Goal: Contribute content: Contribute content

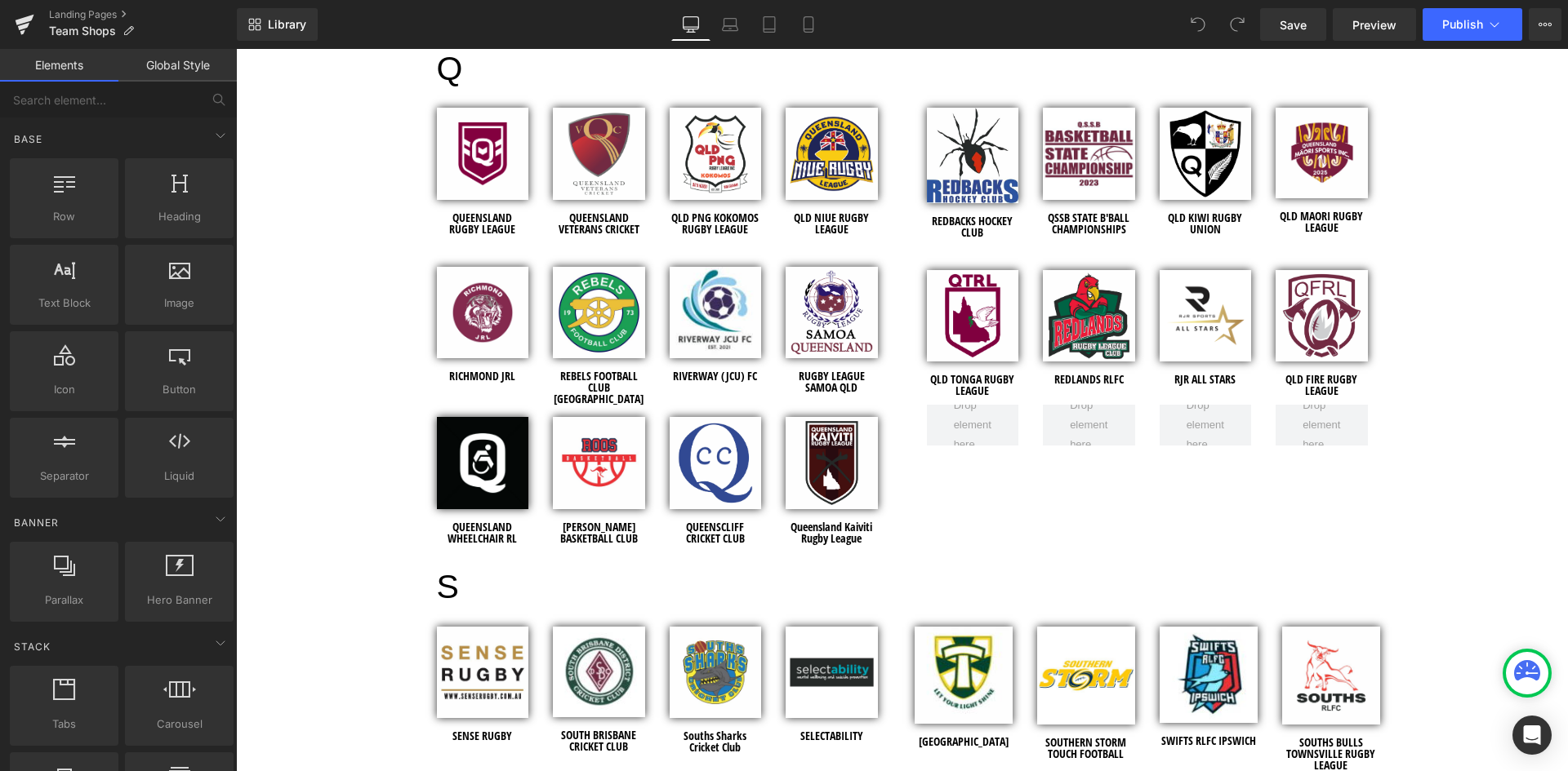
scroll to position [5142, 0]
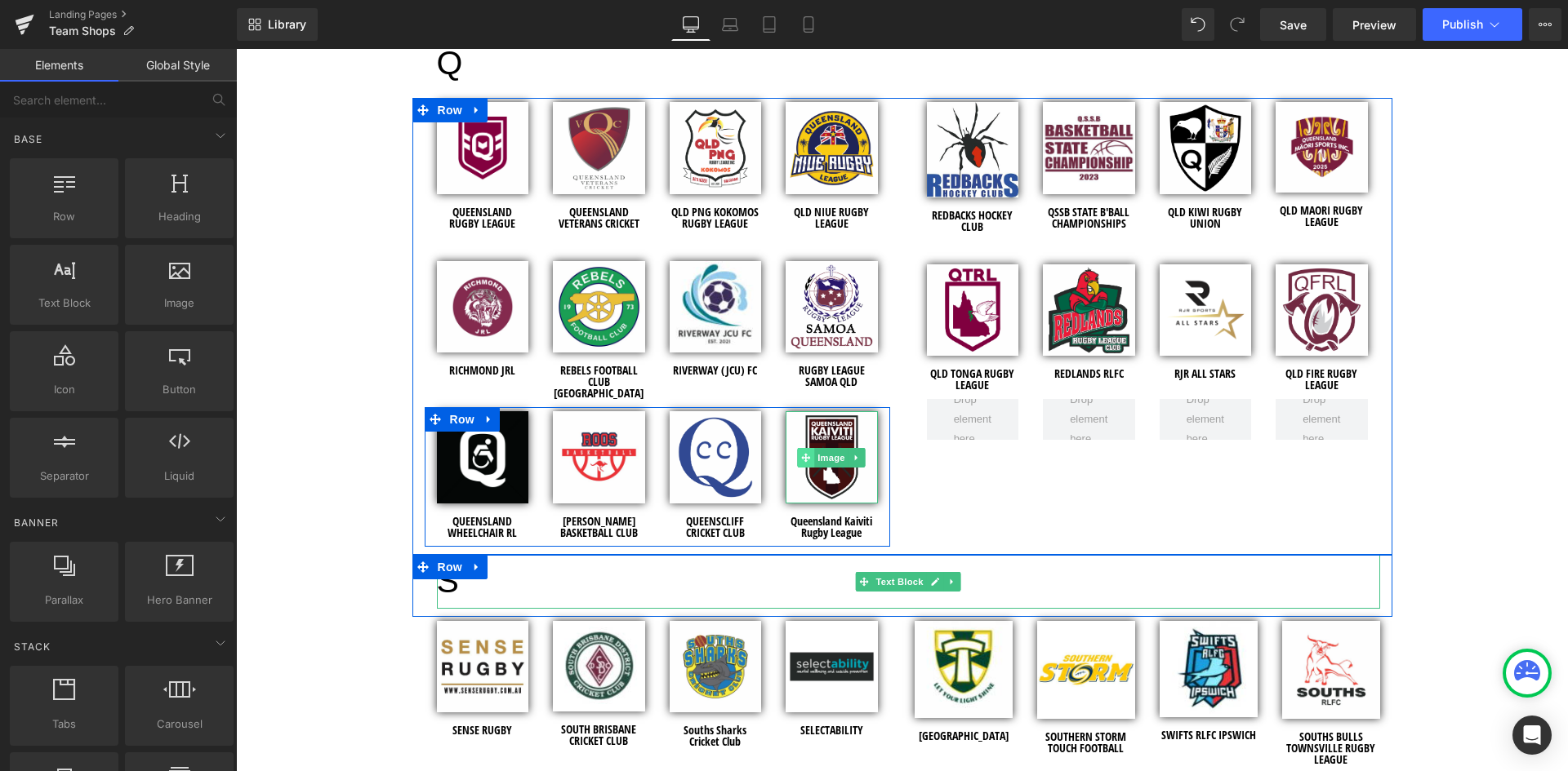
click at [801, 453] on icon at bounding box center [805, 458] width 9 height 9
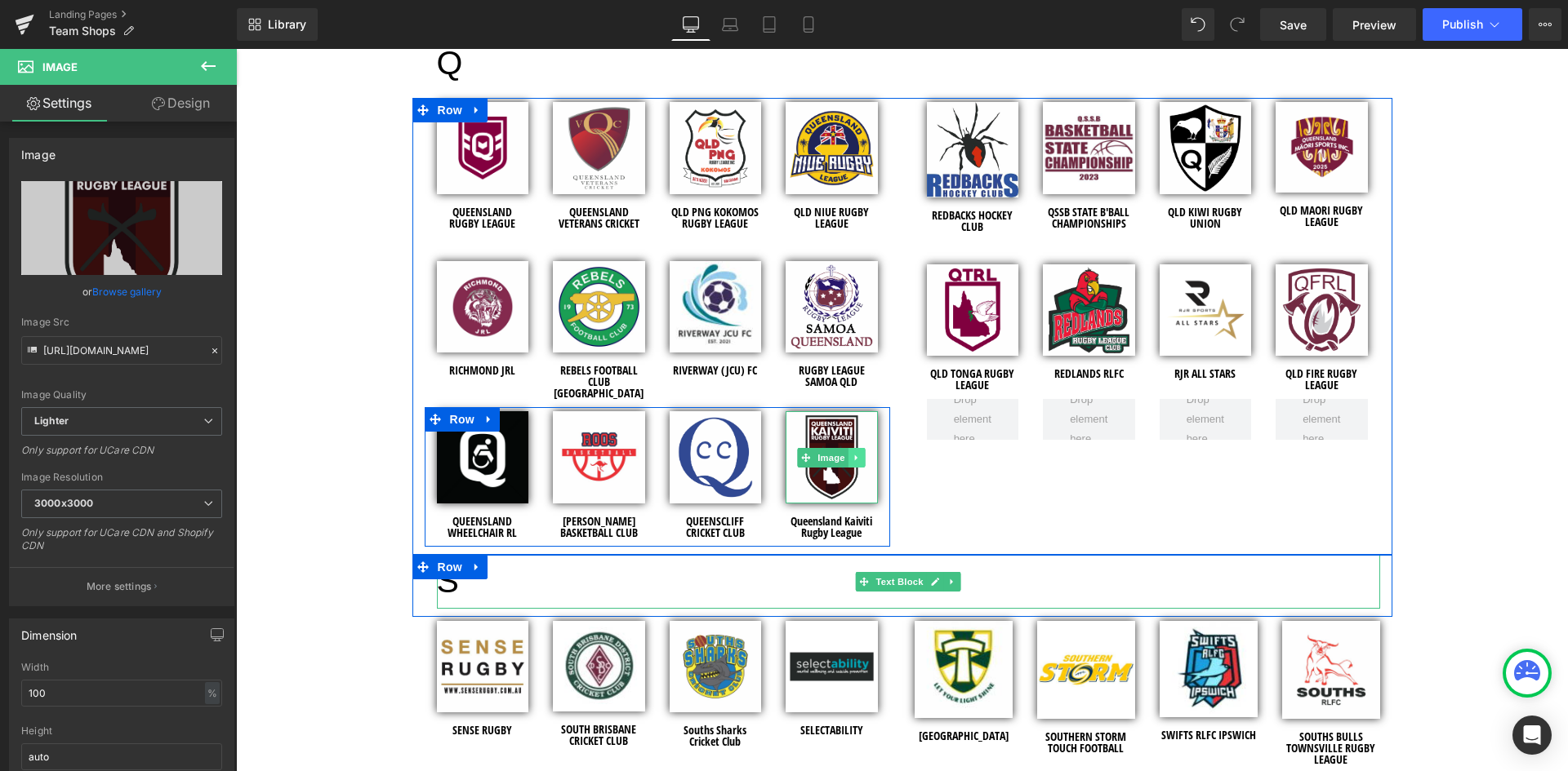
click at [853, 453] on icon at bounding box center [857, 458] width 9 height 10
click at [846, 448] on link at bounding box center [848, 458] width 17 height 20
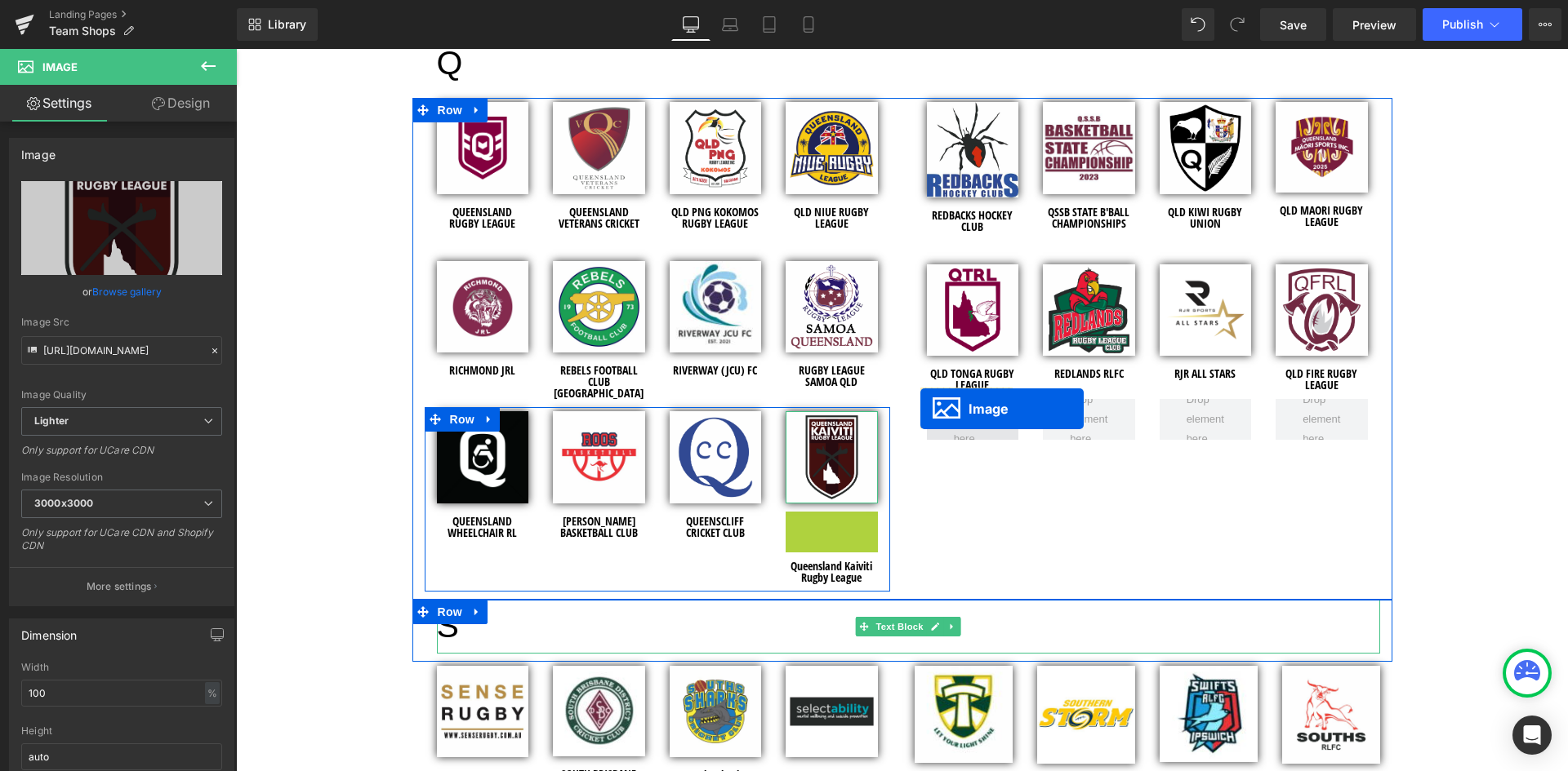
drag, startPoint x: 802, startPoint y: 530, endPoint x: 921, endPoint y: 409, distance: 169.7
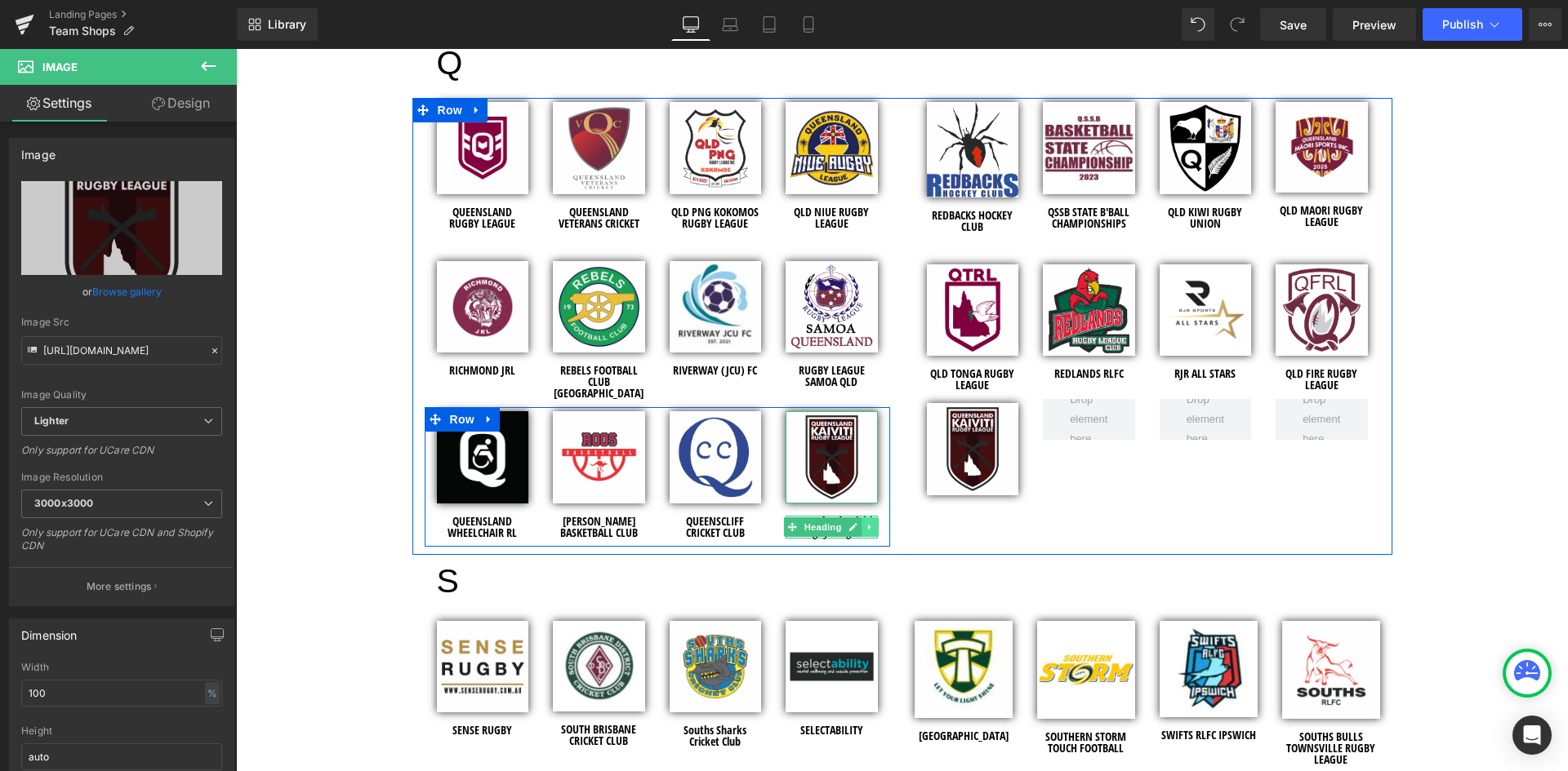
click at [865, 522] on icon at bounding box center [870, 526] width 9 height 10
click at [863, 518] on link at bounding box center [862, 527] width 17 height 20
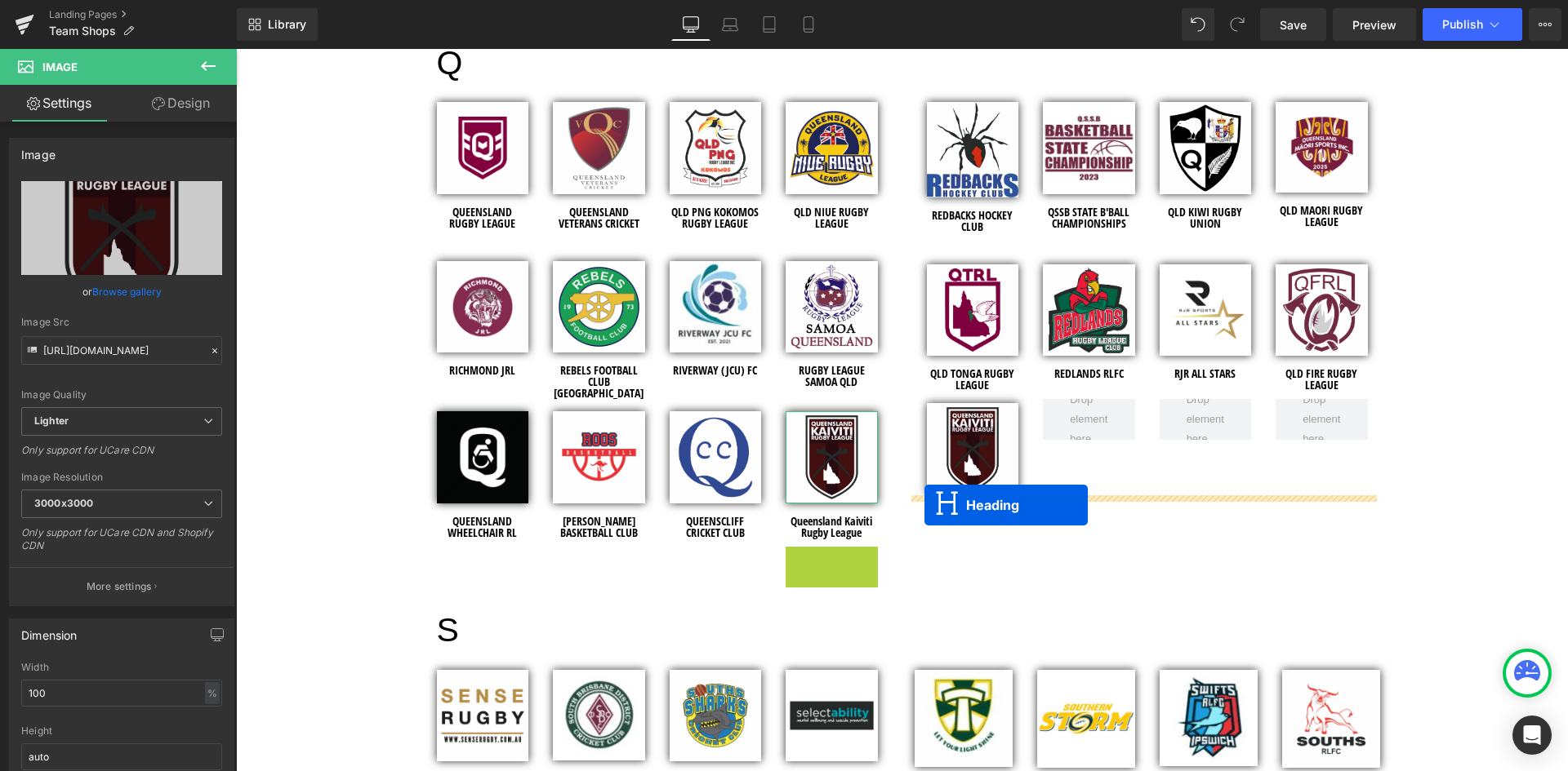
drag, startPoint x: 785, startPoint y: 540, endPoint x: 924, endPoint y: 505, distance: 143.3
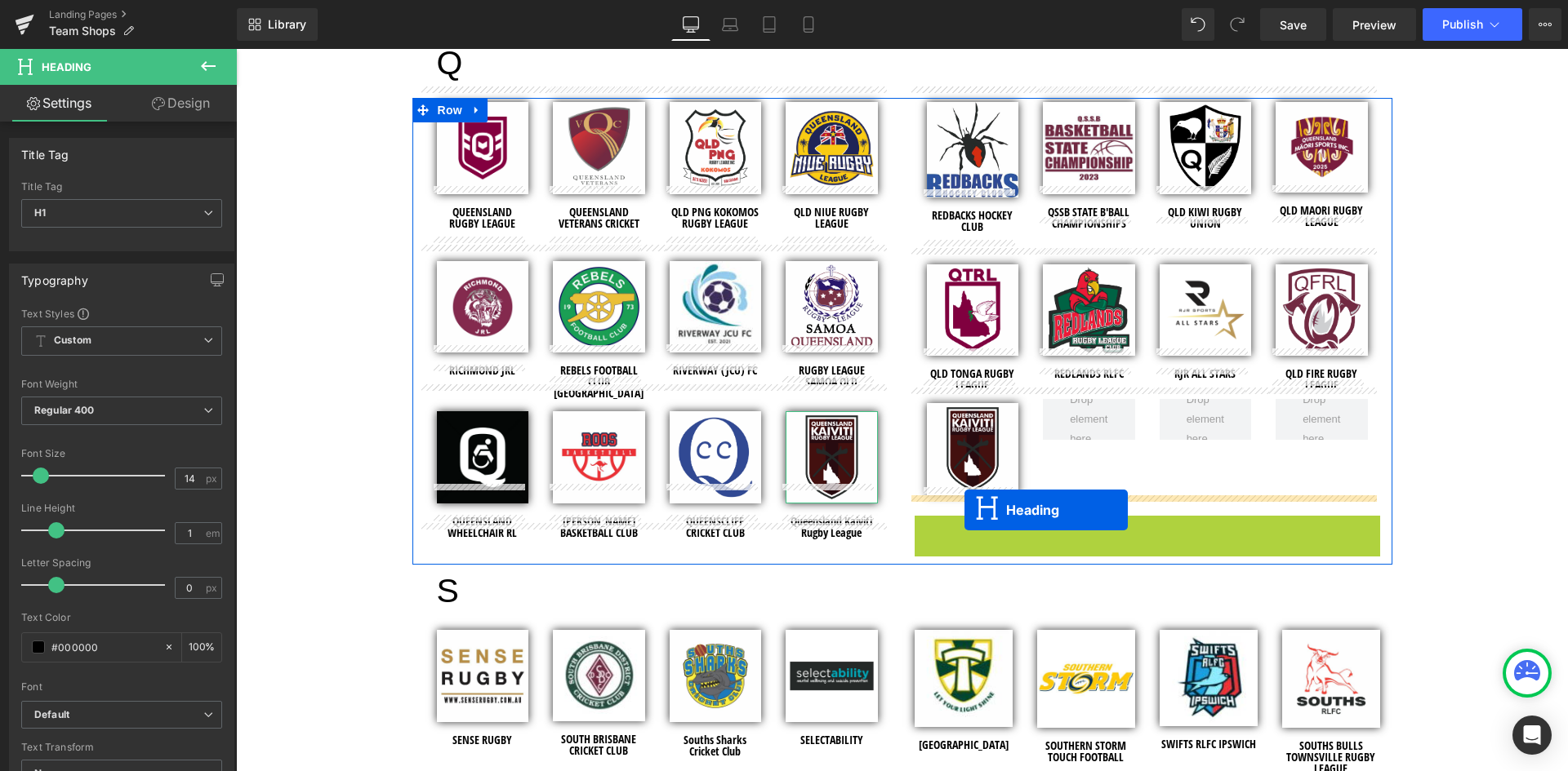
drag, startPoint x: 1104, startPoint y: 513, endPoint x: 964, endPoint y: 510, distance: 140.0
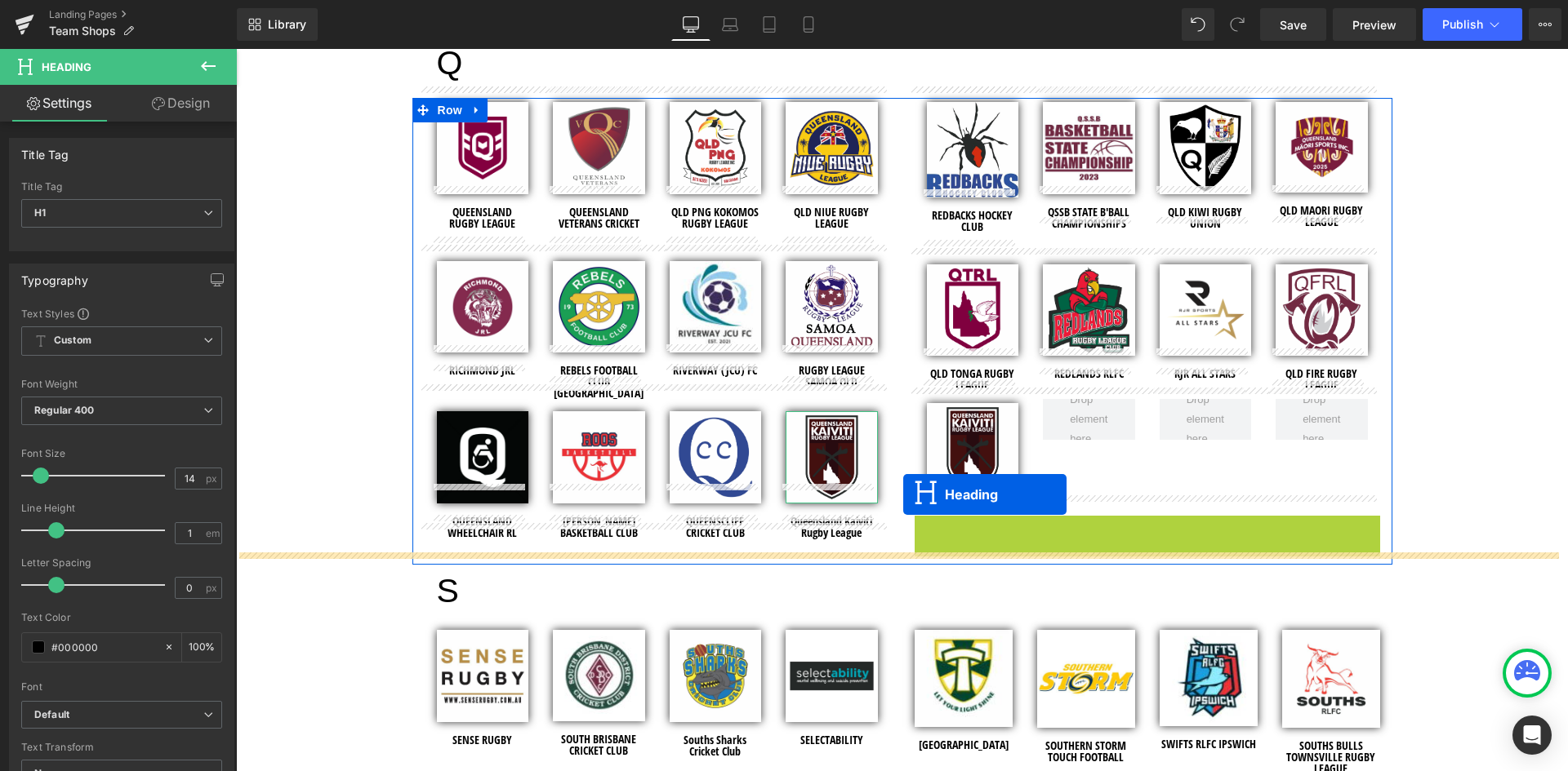
drag, startPoint x: 1101, startPoint y: 507, endPoint x: 904, endPoint y: 494, distance: 197.4
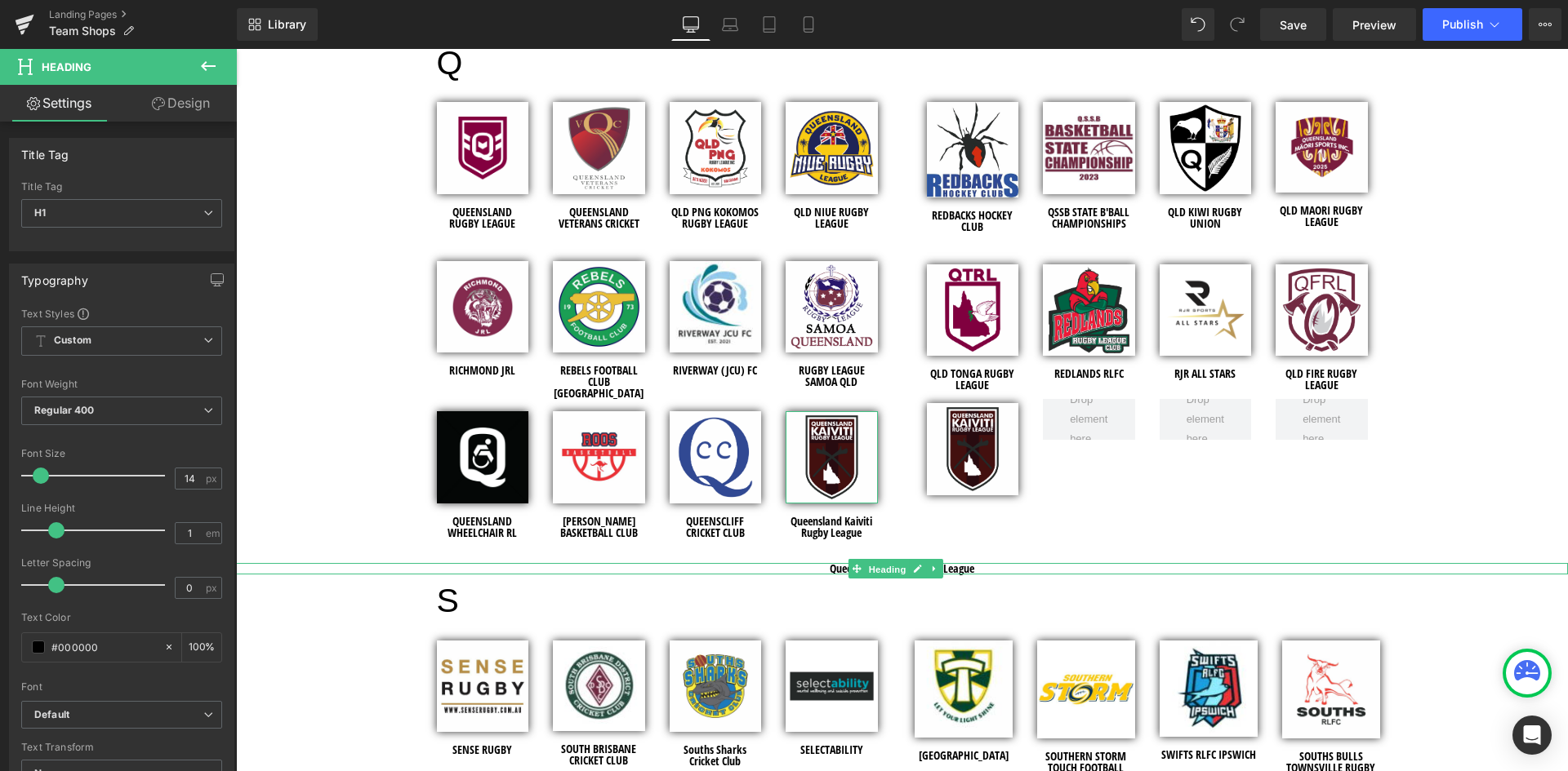
click at [902, 560] on span "Heading" at bounding box center [887, 569] width 44 height 20
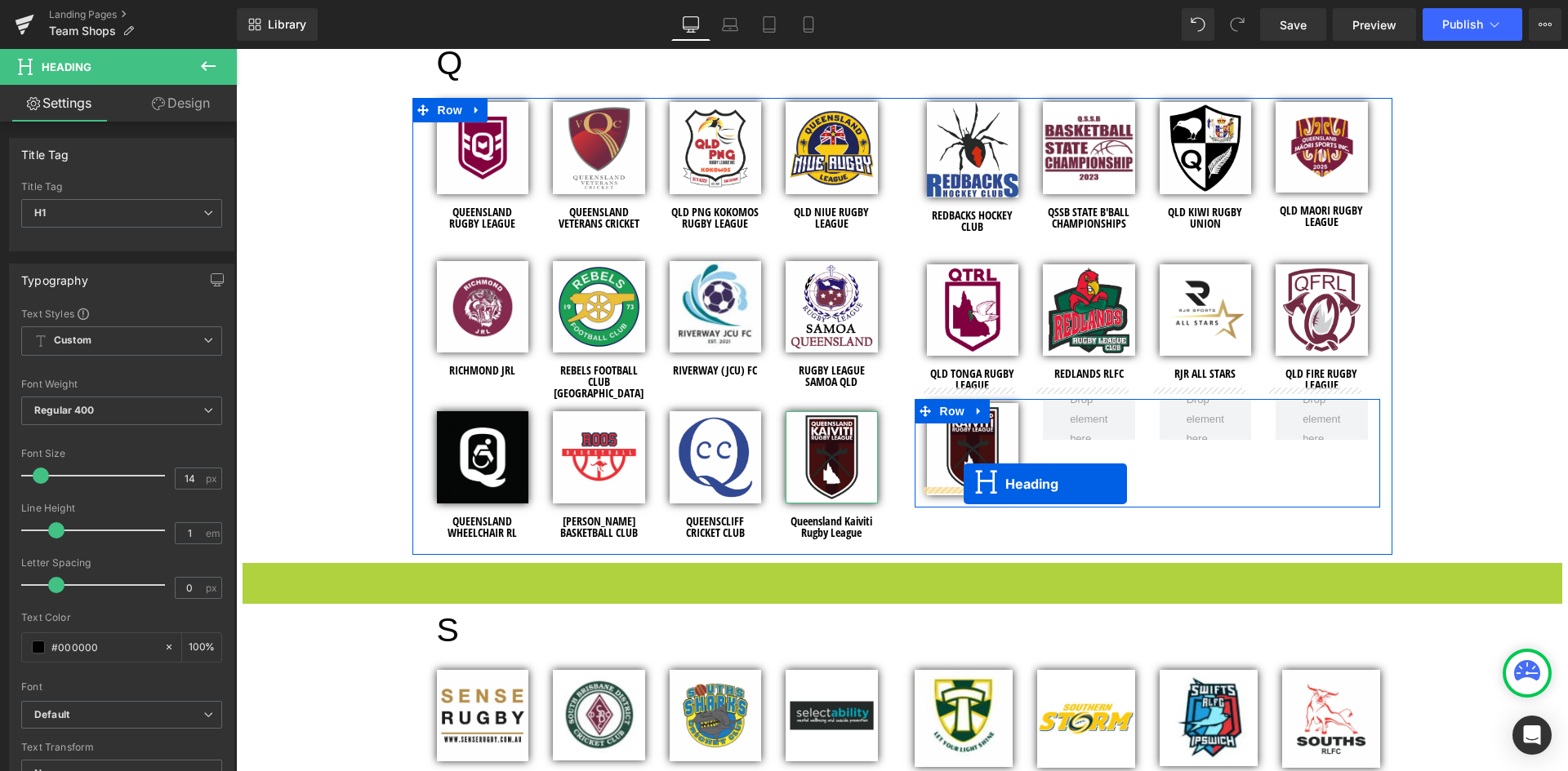
drag, startPoint x: 858, startPoint y: 544, endPoint x: 963, endPoint y: 484, distance: 120.9
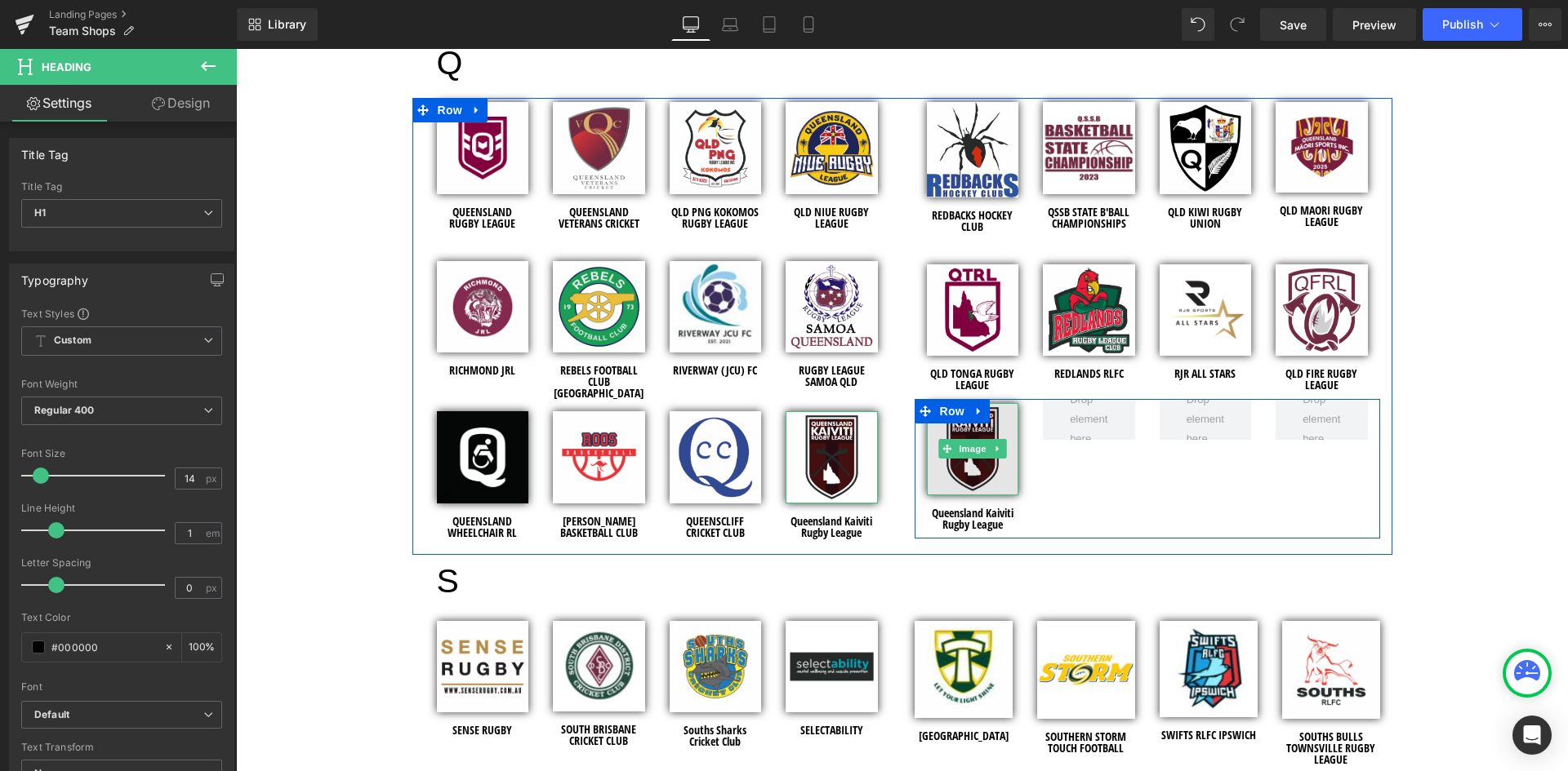
click at [984, 462] on img at bounding box center [972, 449] width 92 height 92
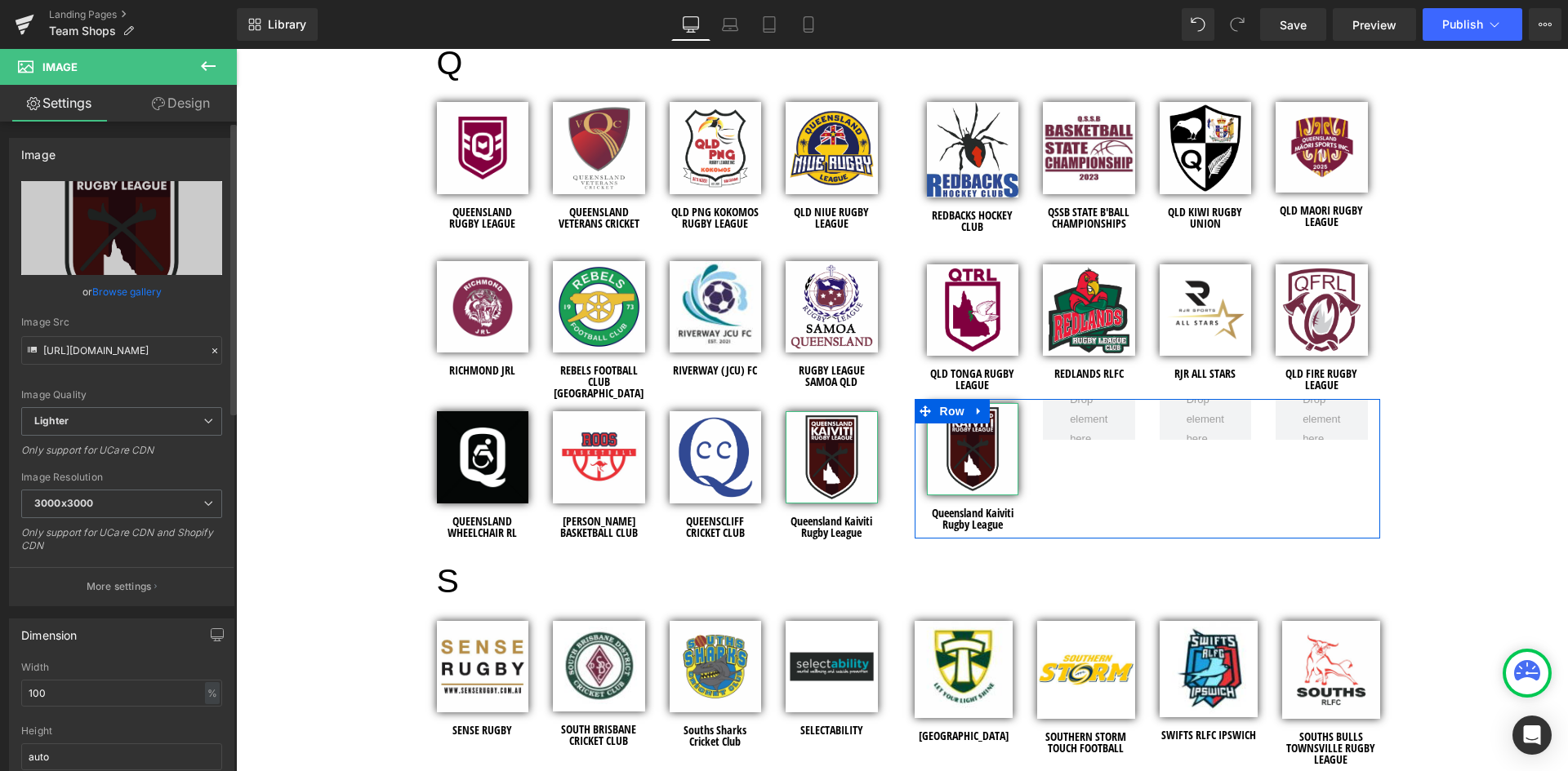
click at [112, 294] on link "Browse gallery" at bounding box center [127, 292] width 70 height 29
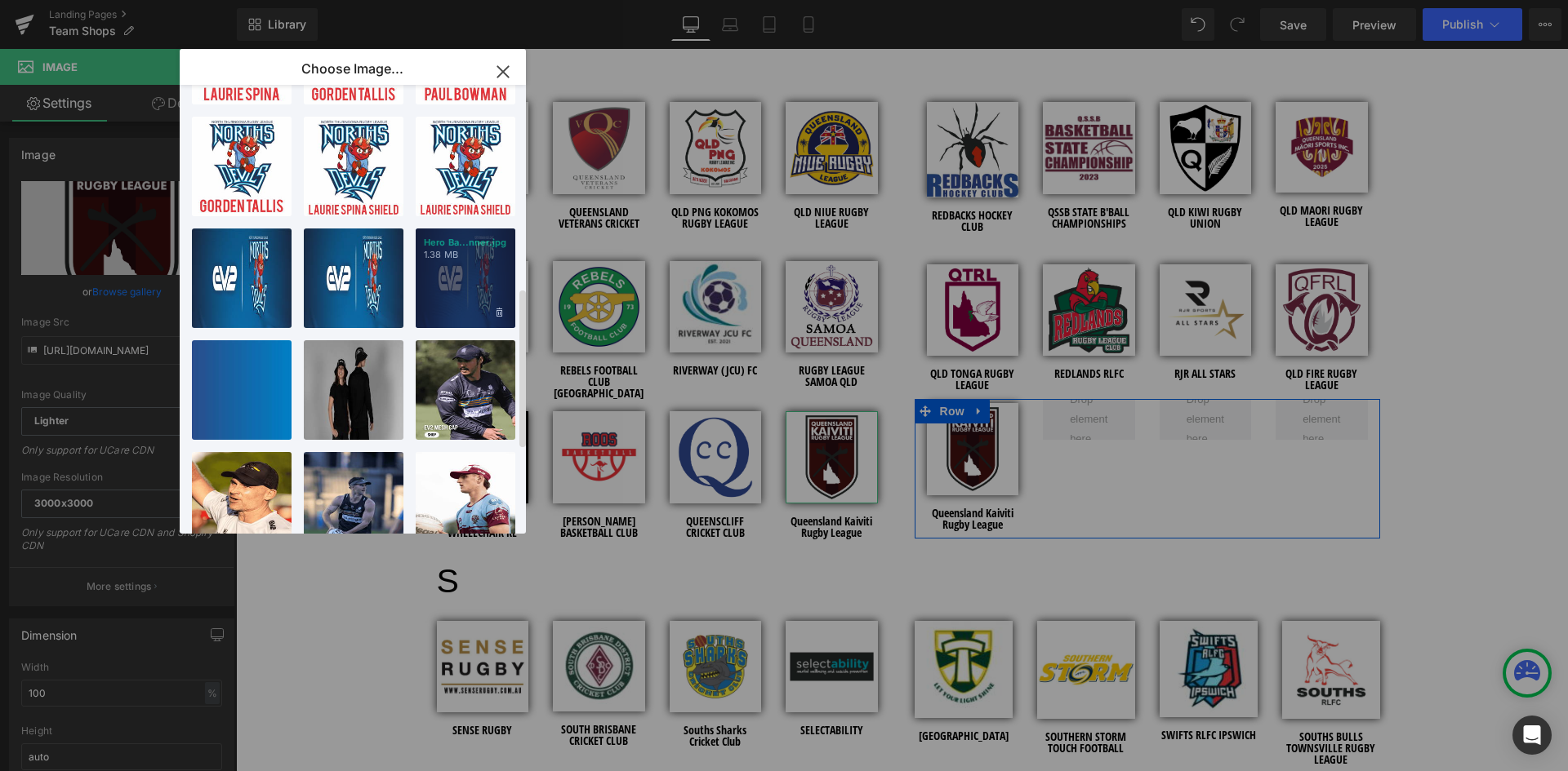
scroll to position [571, 0]
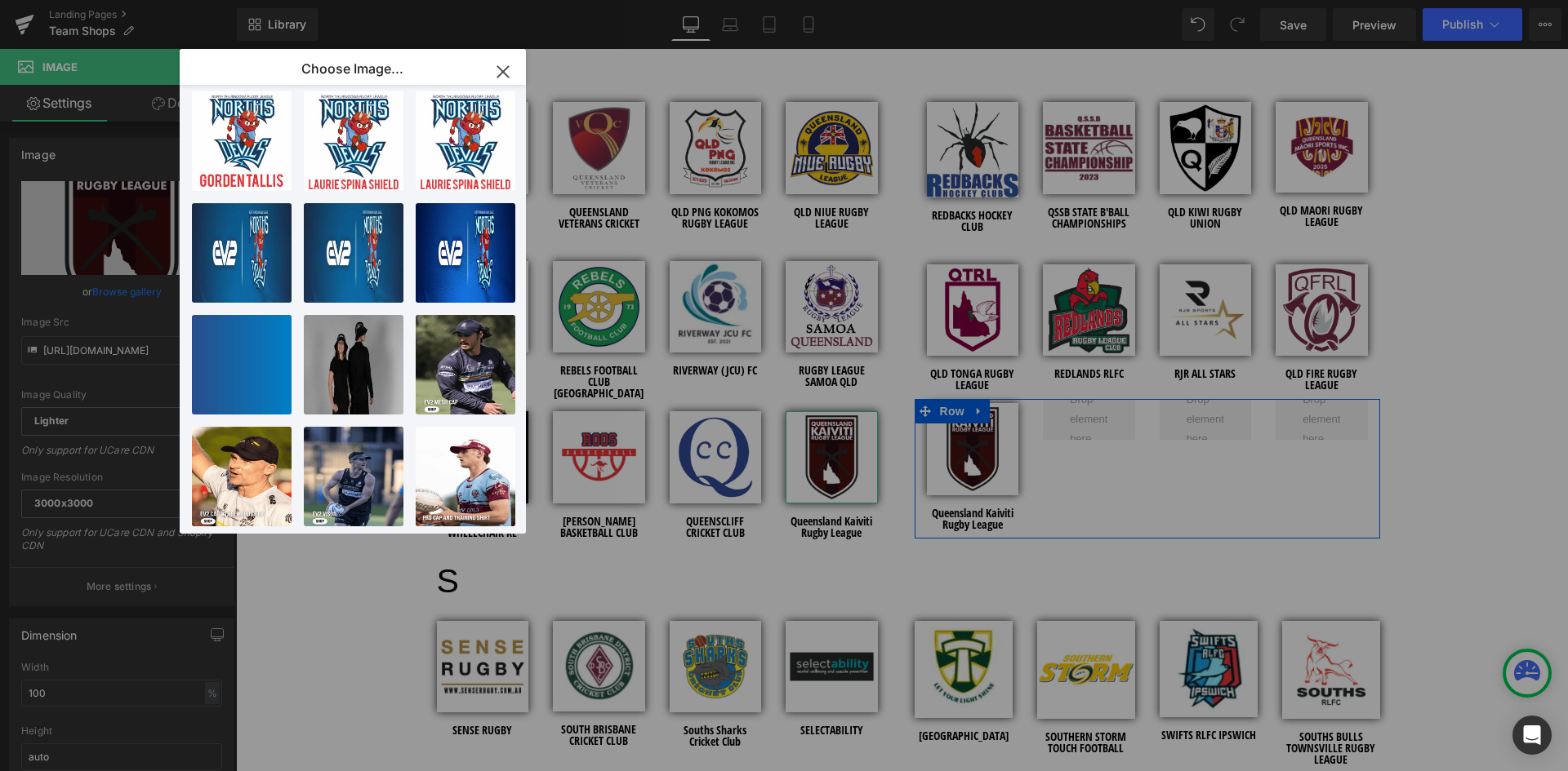
click at [521, 71] on button "button" at bounding box center [503, 71] width 46 height 46
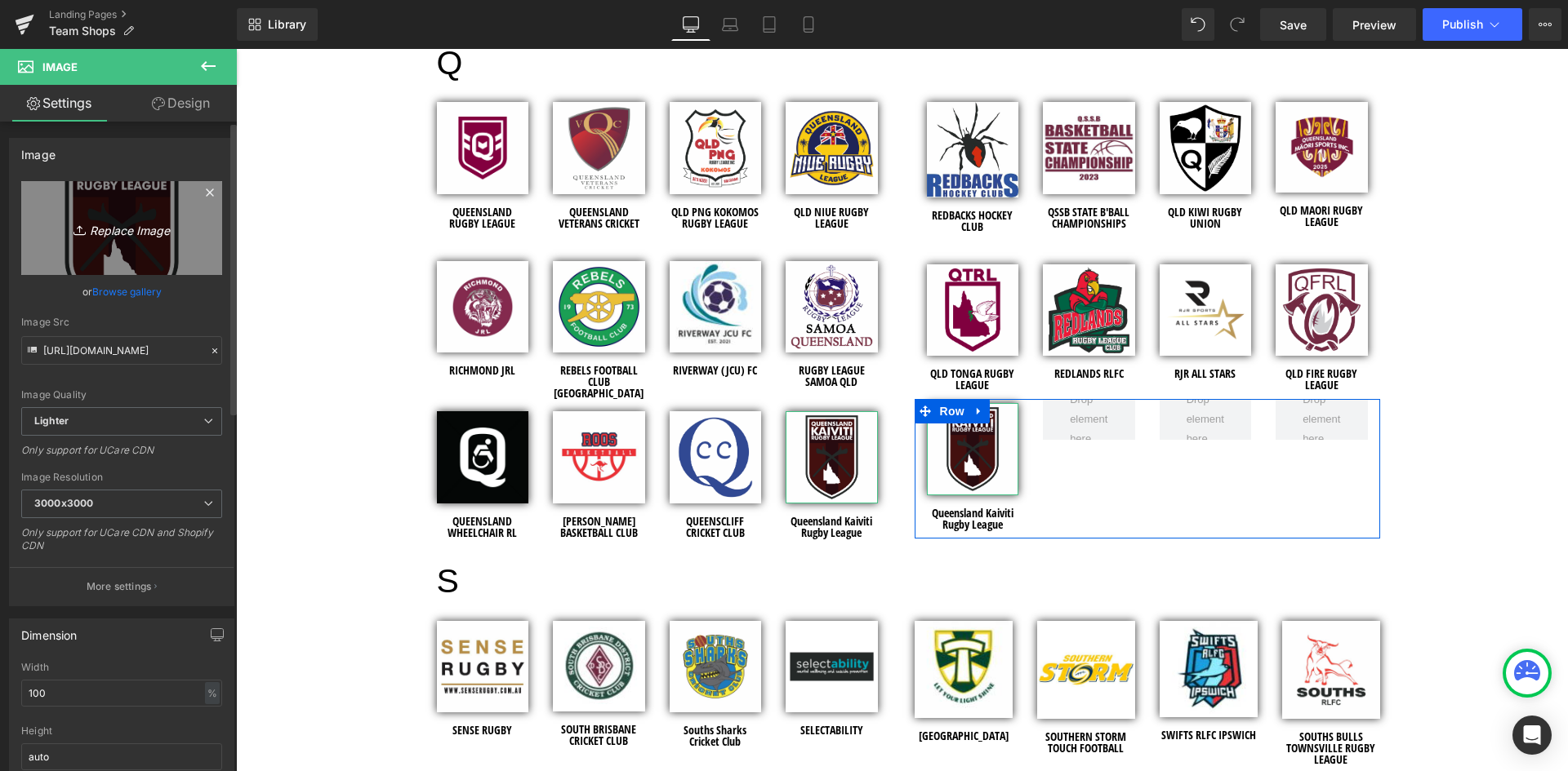
click at [135, 225] on icon "Replace Image" at bounding box center [121, 228] width 130 height 21
type input "C:\fakepath\Richmond Swimming Club- Shopify-Logo.jpg"
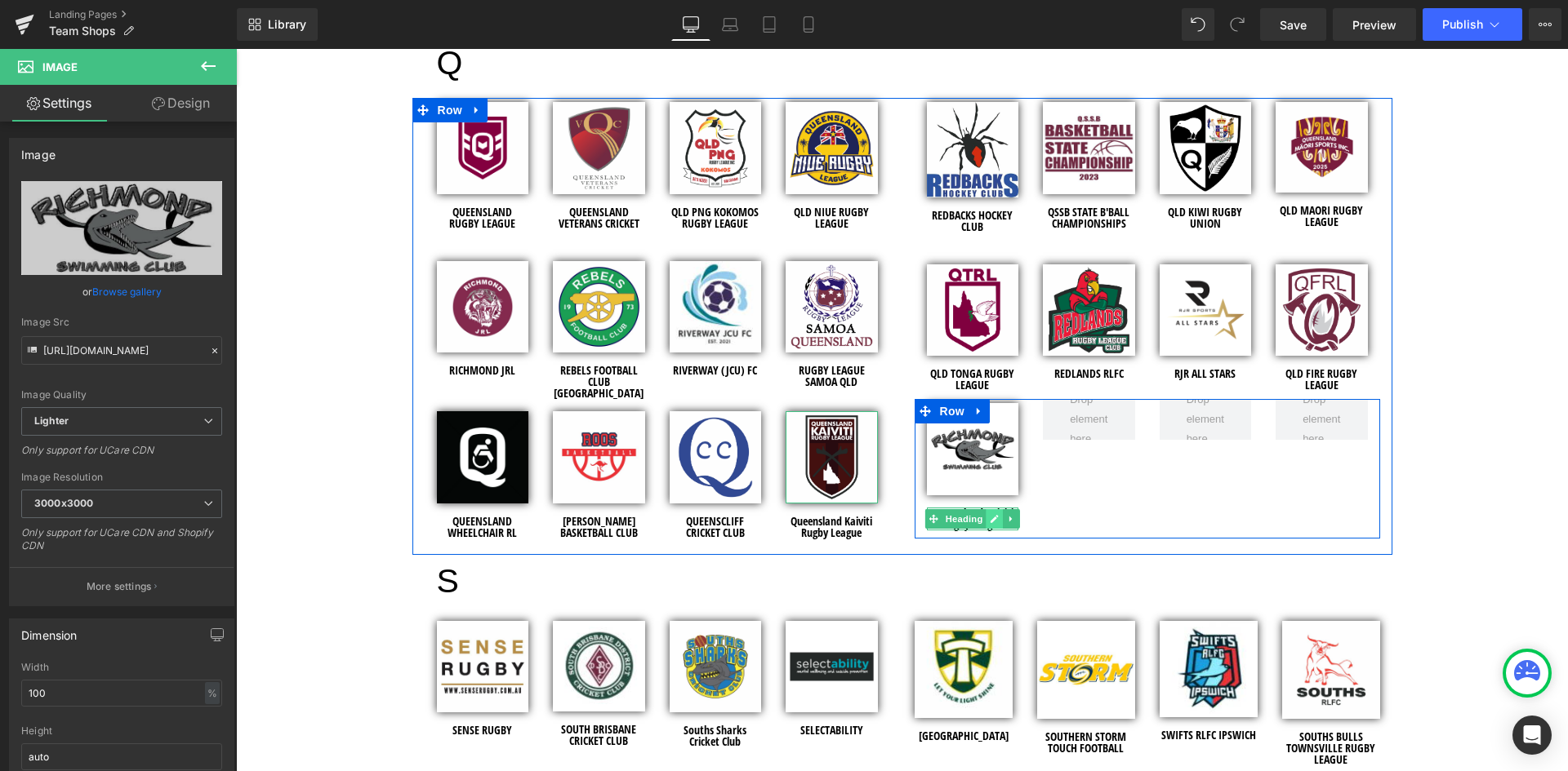
click at [991, 514] on icon at bounding box center [995, 518] width 9 height 10
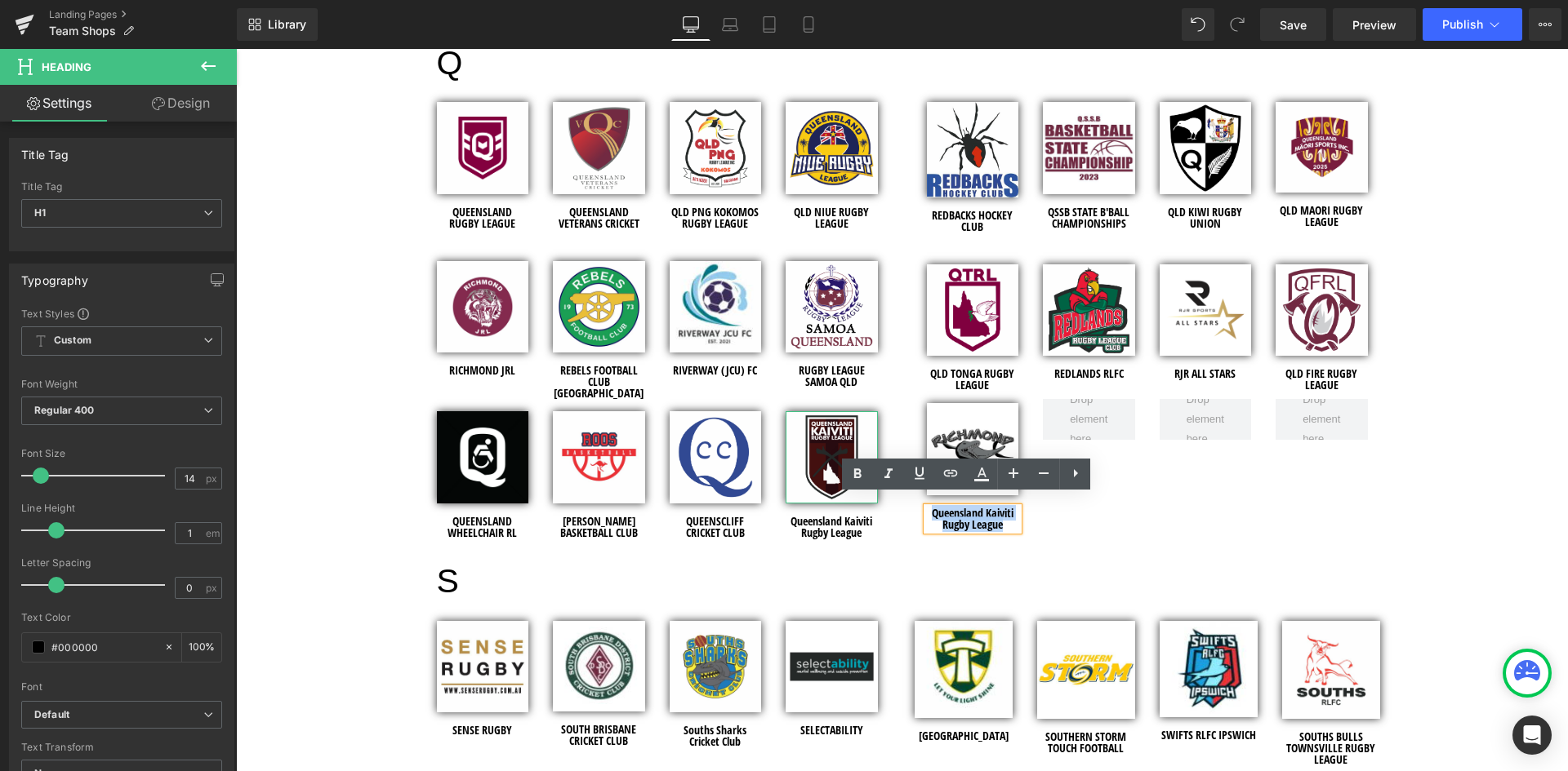
drag, startPoint x: 1001, startPoint y: 518, endPoint x: 927, endPoint y: 502, distance: 75.7
click at [927, 508] on h1 "Queensland Kaiviti Rugby League" at bounding box center [972, 519] width 92 height 23
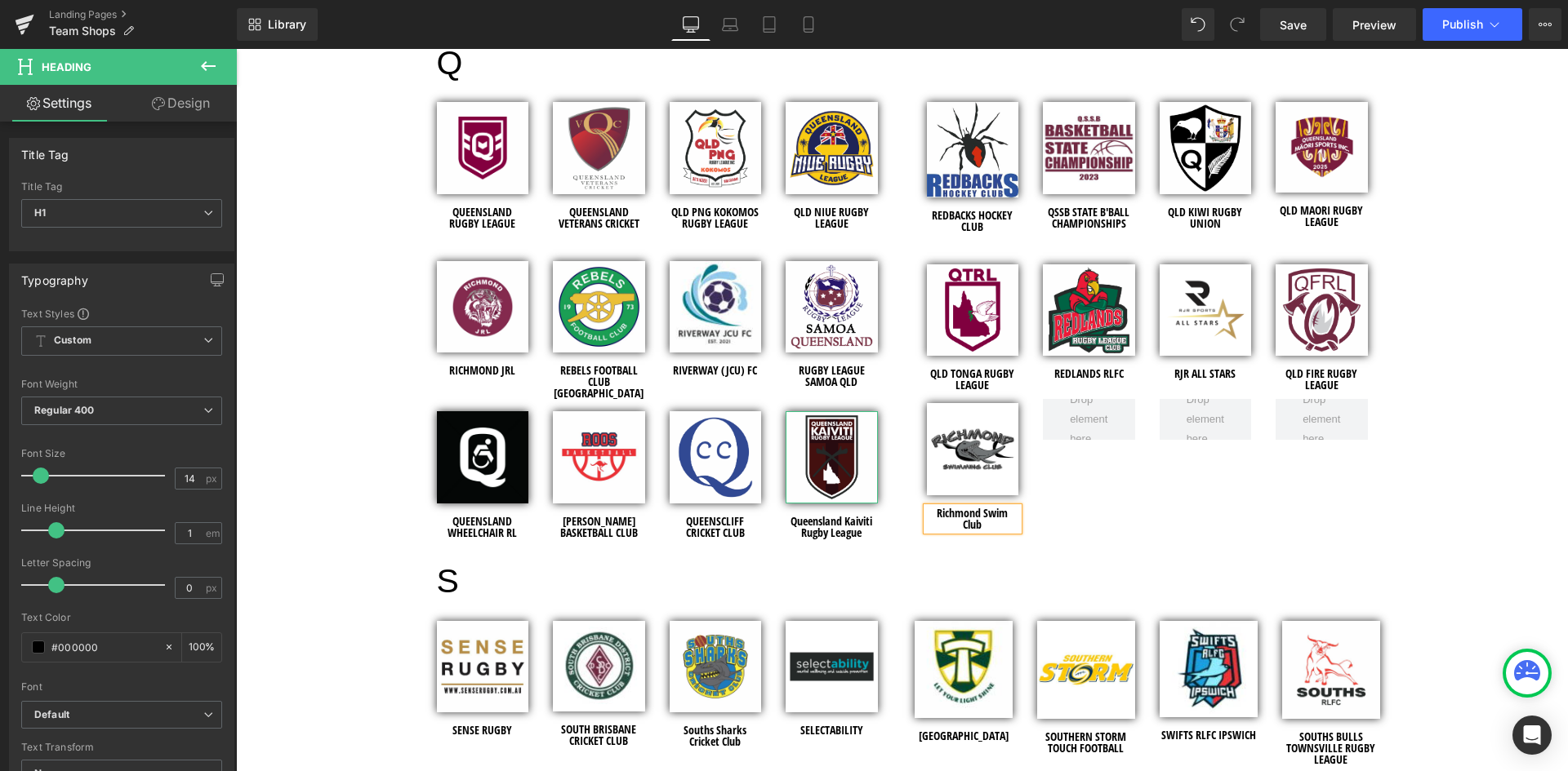
click at [1082, 519] on div "Image Richmond Swim Club Heading Row" at bounding box center [1147, 468] width 465 height 139
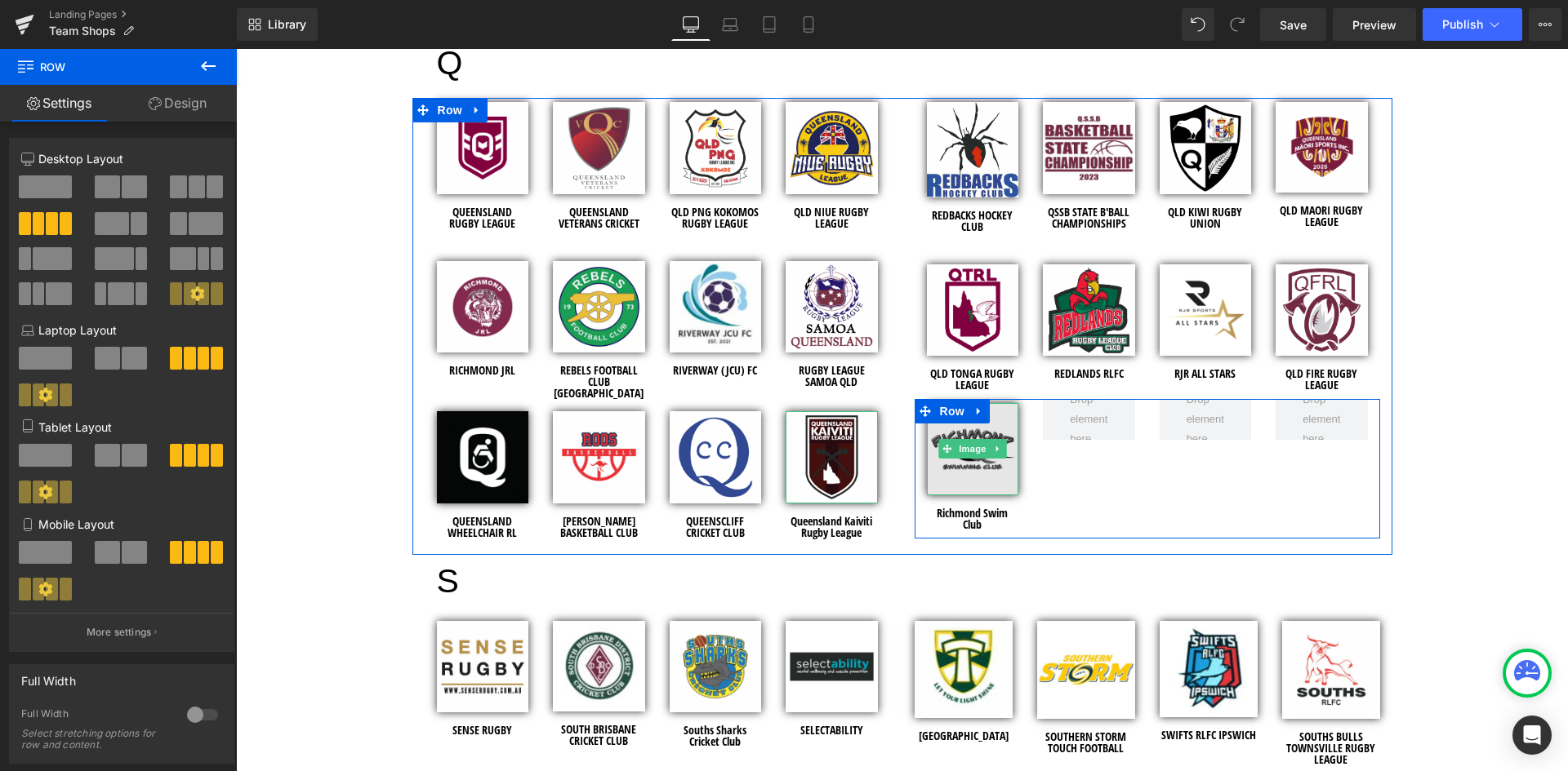
click at [973, 460] on img at bounding box center [972, 449] width 92 height 92
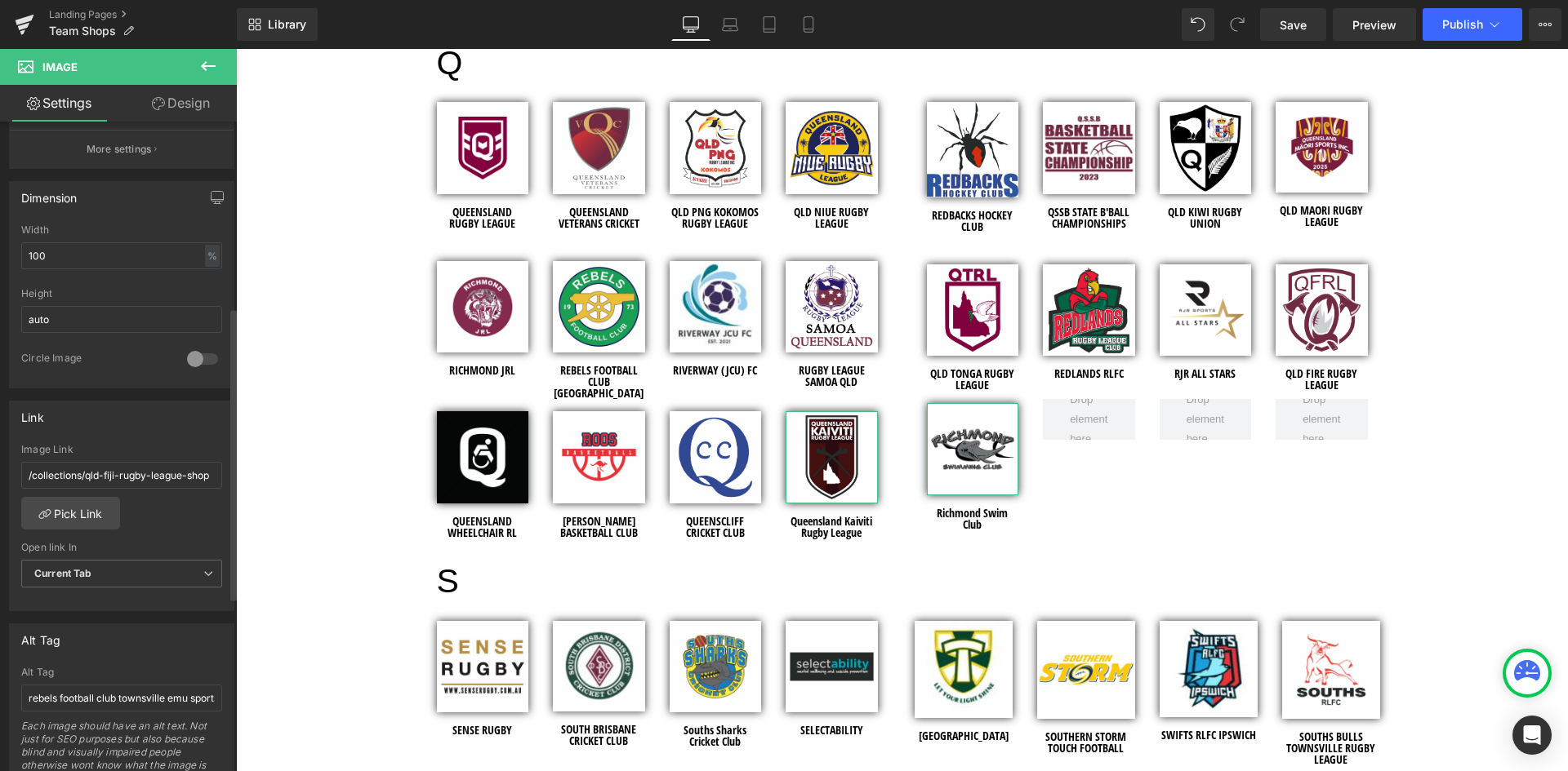
scroll to position [408, 0]
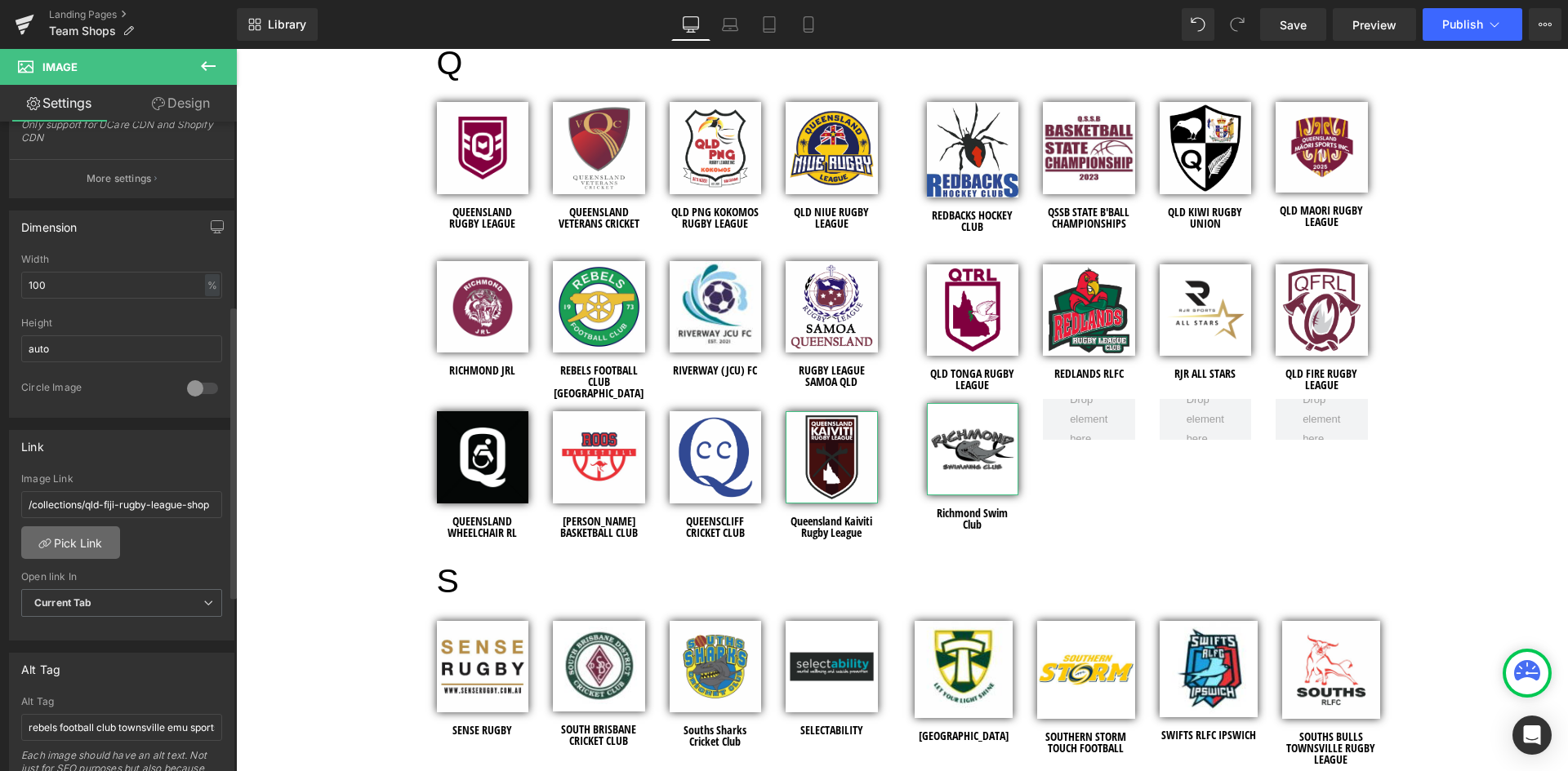
click at [84, 543] on link "Pick Link" at bounding box center [71, 543] width 99 height 33
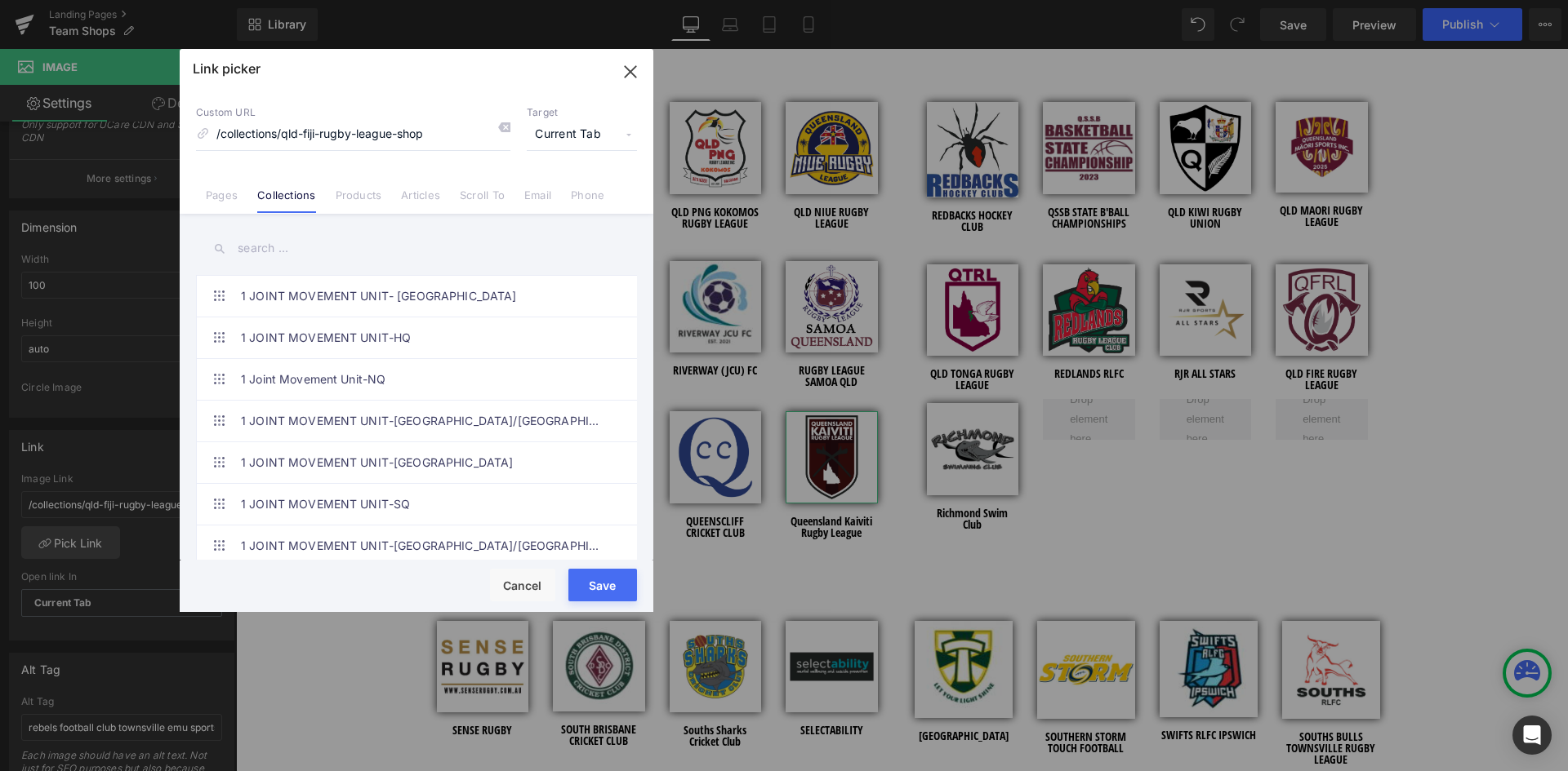
click at [274, 256] on input "text" at bounding box center [417, 248] width 441 height 37
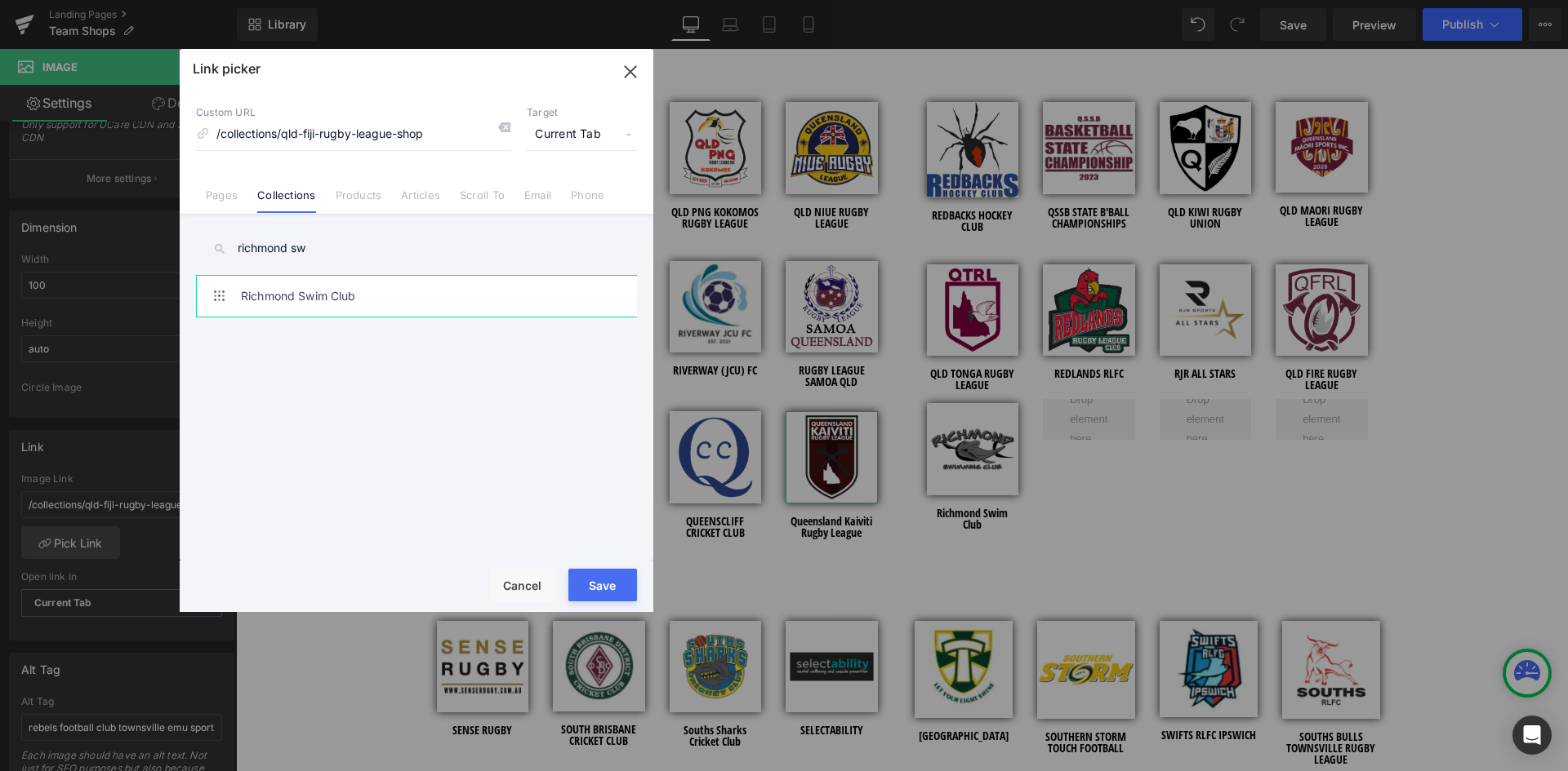
type input "richmond sw"
click at [308, 292] on link "Richmond Swim Club" at bounding box center [421, 296] width 359 height 41
click at [618, 573] on button "Save" at bounding box center [603, 584] width 69 height 33
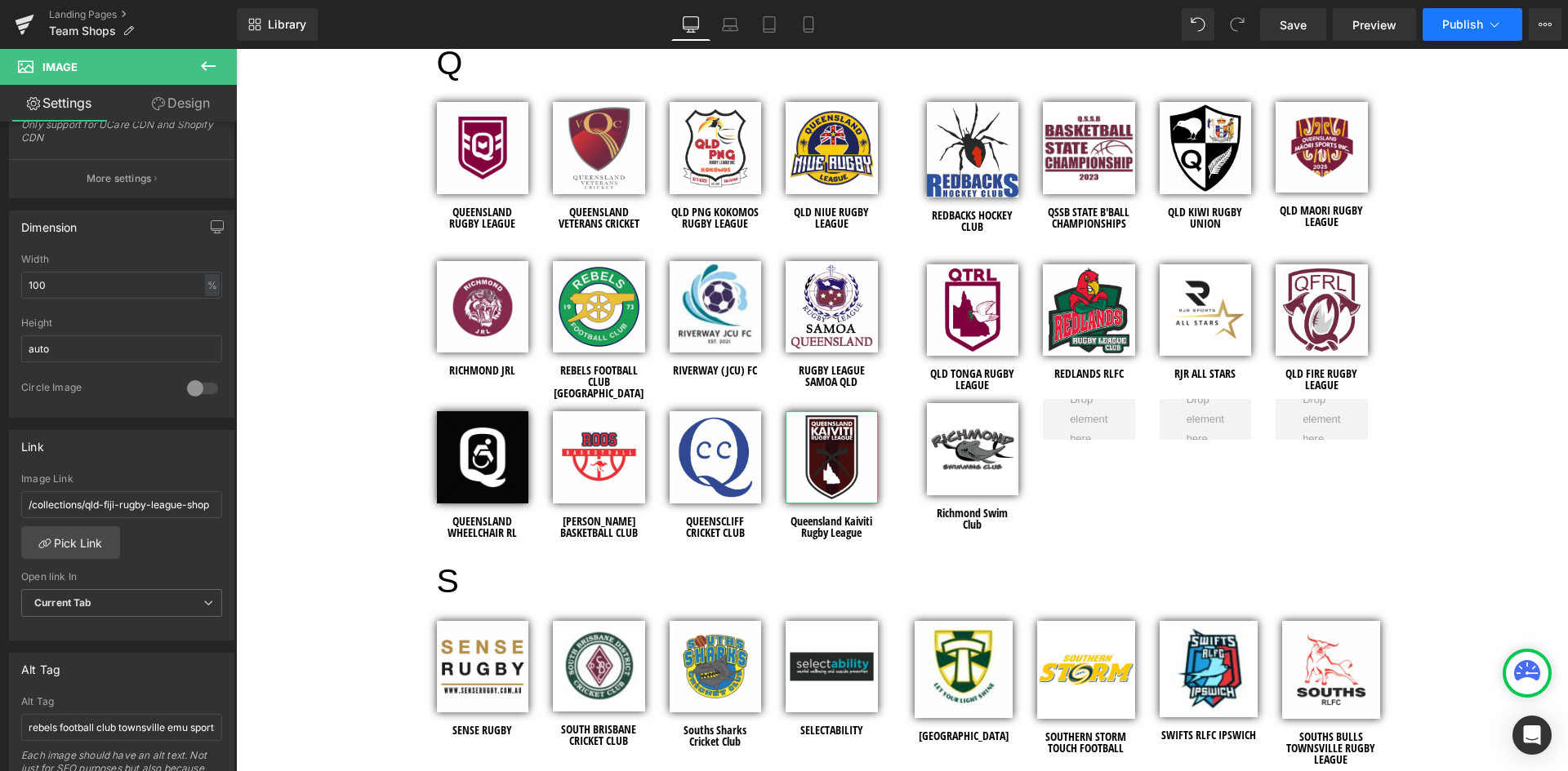
click at [1439, 23] on button "Publish" at bounding box center [1472, 24] width 100 height 33
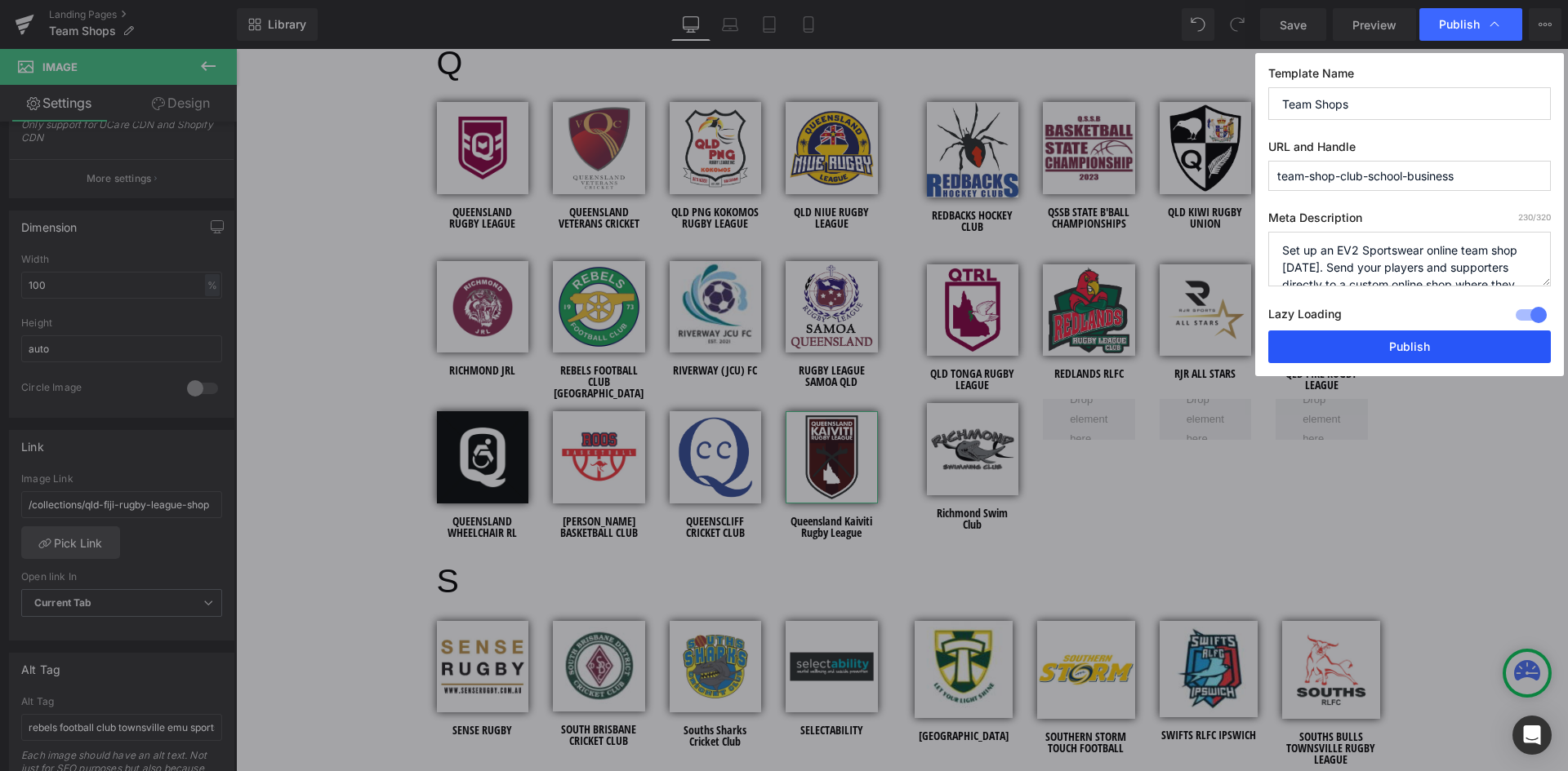
click at [1375, 347] on button "Publish" at bounding box center [1409, 346] width 282 height 33
